Goal: Transaction & Acquisition: Purchase product/service

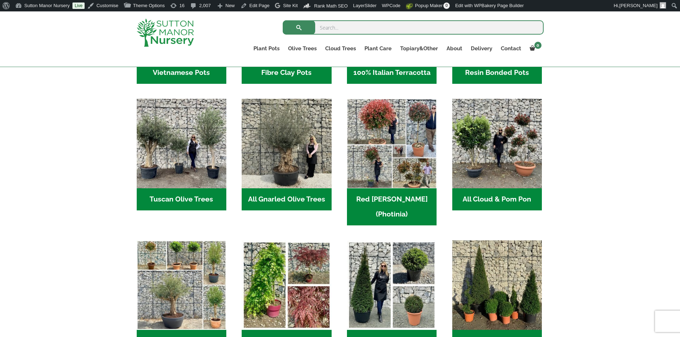
scroll to position [464, 0]
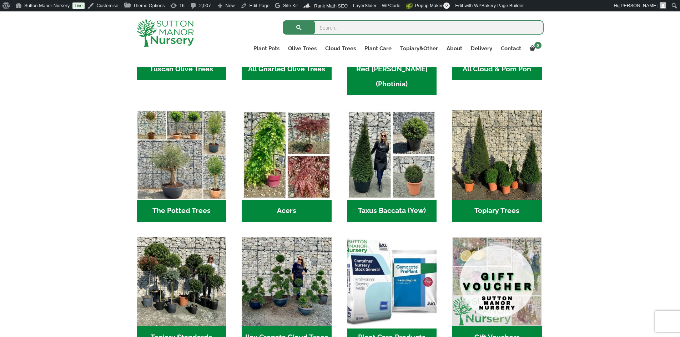
click at [405, 240] on img "Visit product category Plant Care Products" at bounding box center [392, 281] width 94 height 94
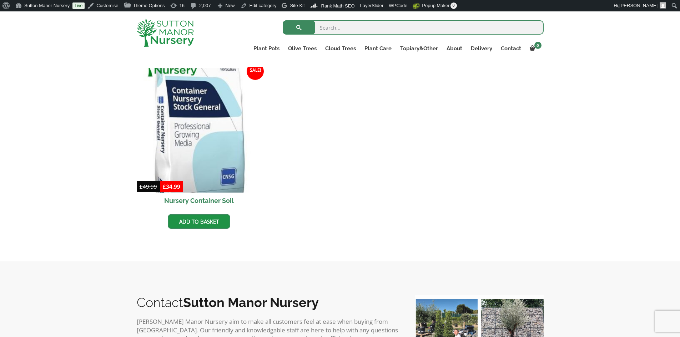
scroll to position [428, 0]
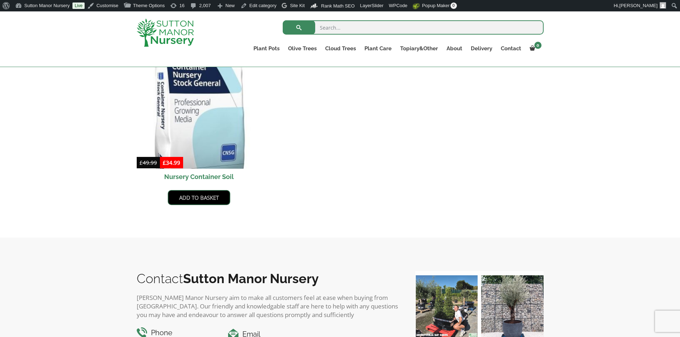
click at [211, 197] on link "Add to basket" at bounding box center [199, 197] width 62 height 15
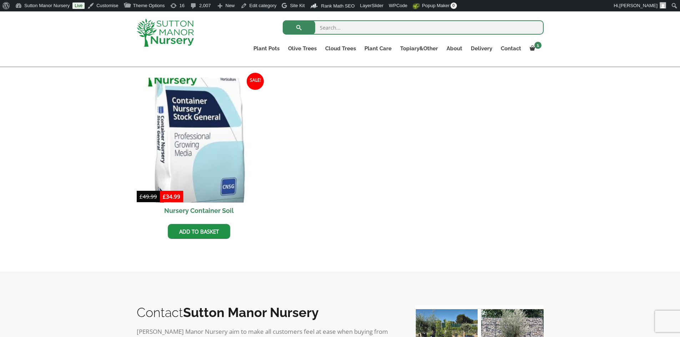
scroll to position [428, 0]
click at [198, 233] on link "Add to basket" at bounding box center [199, 231] width 62 height 15
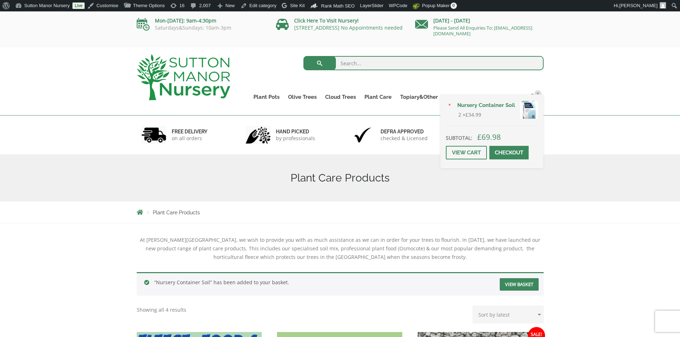
click at [509, 153] on span at bounding box center [509, 153] width 0 height 0
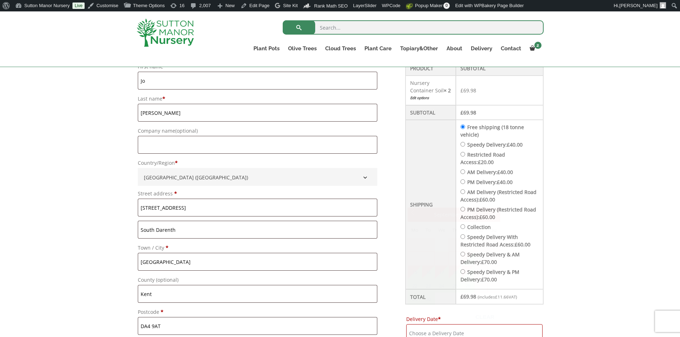
scroll to position [219, 0]
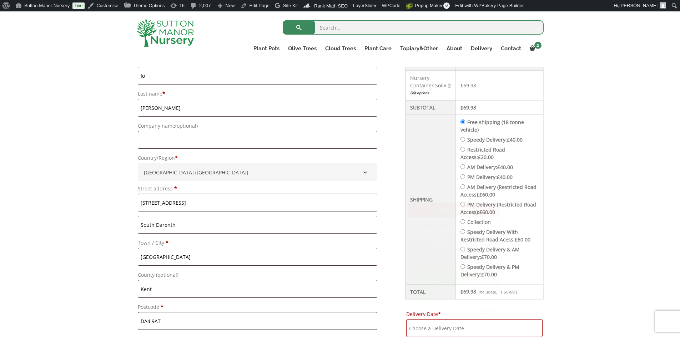
click at [474, 331] on input "Delivery Date *" at bounding box center [474, 328] width 136 height 18
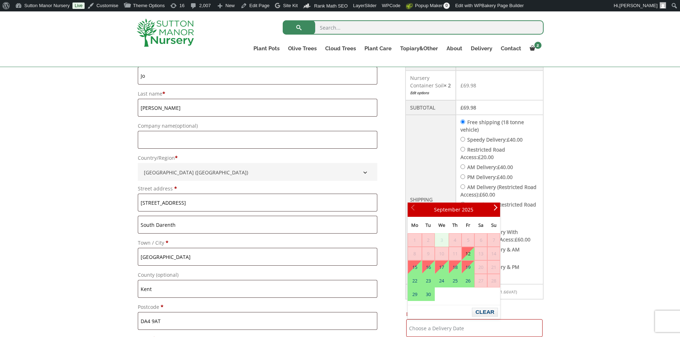
click at [465, 139] on input "Speedy Delivery: £ 40.00" at bounding box center [462, 139] width 5 height 5
radio input "true"
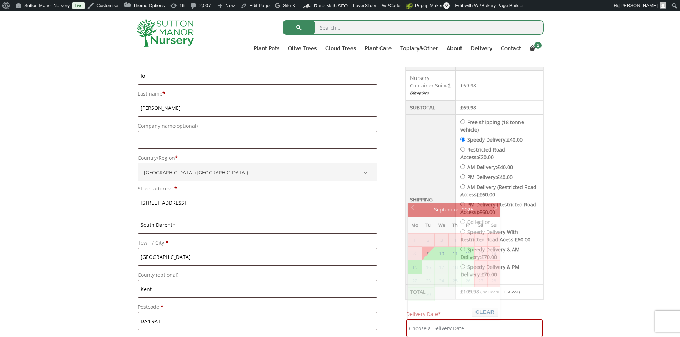
drag, startPoint x: 459, startPoint y: 323, endPoint x: 463, endPoint y: 325, distance: 5.0
click at [462, 324] on input "Delivery Date *" at bounding box center [474, 328] width 136 height 18
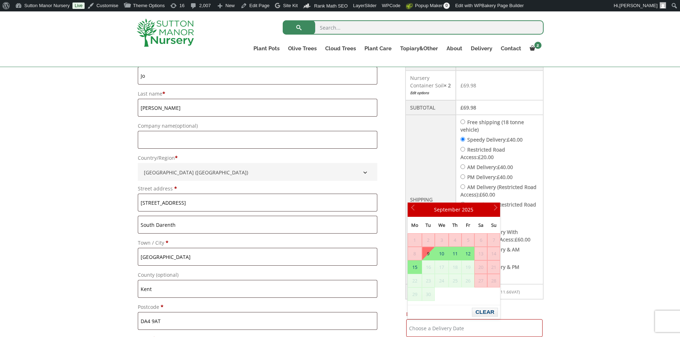
click at [174, 29] on img at bounding box center [165, 33] width 57 height 28
